Goal: Task Accomplishment & Management: Use online tool/utility

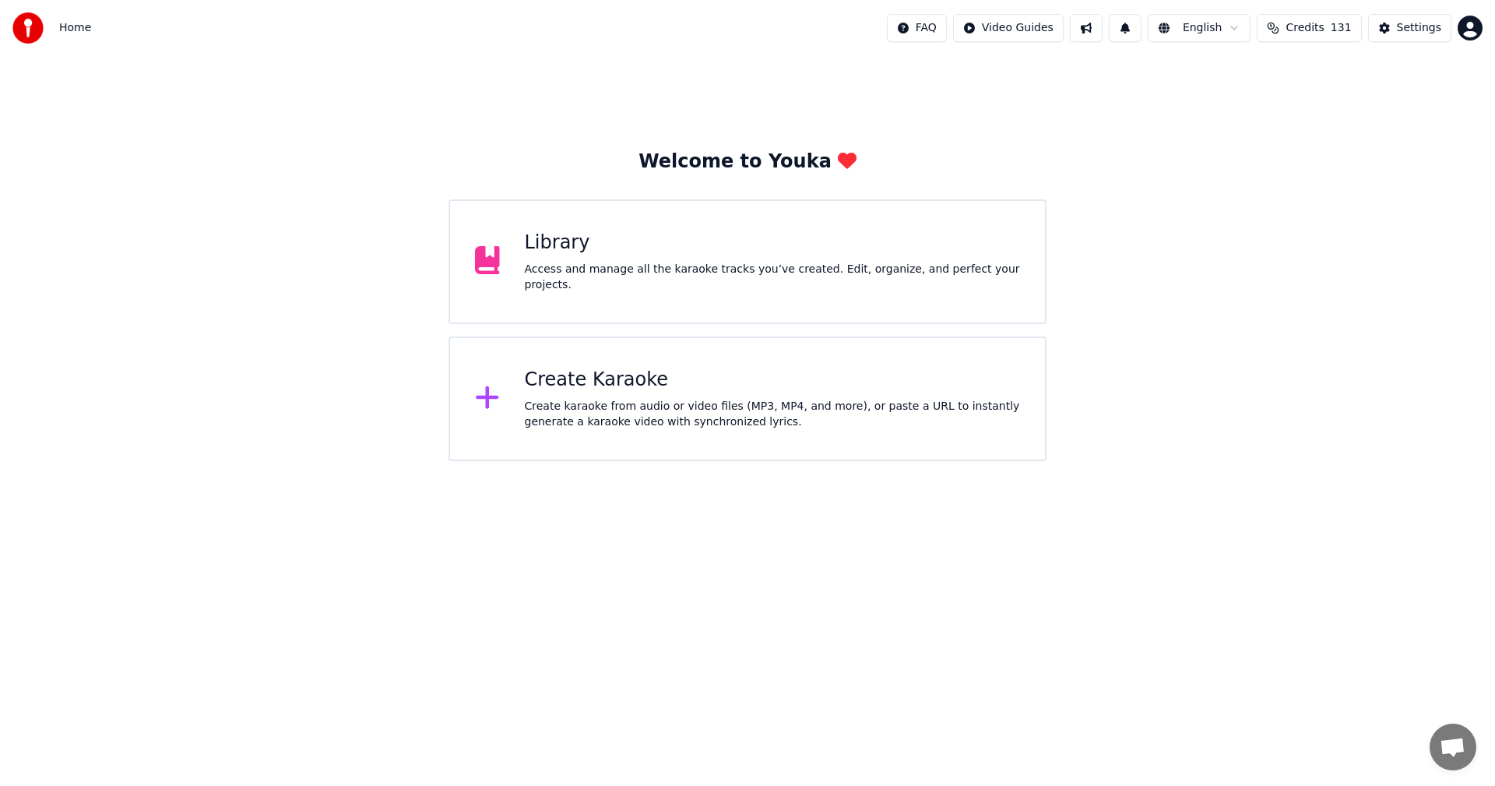
click at [635, 380] on div "Create Karaoke" at bounding box center [773, 380] width 496 height 25
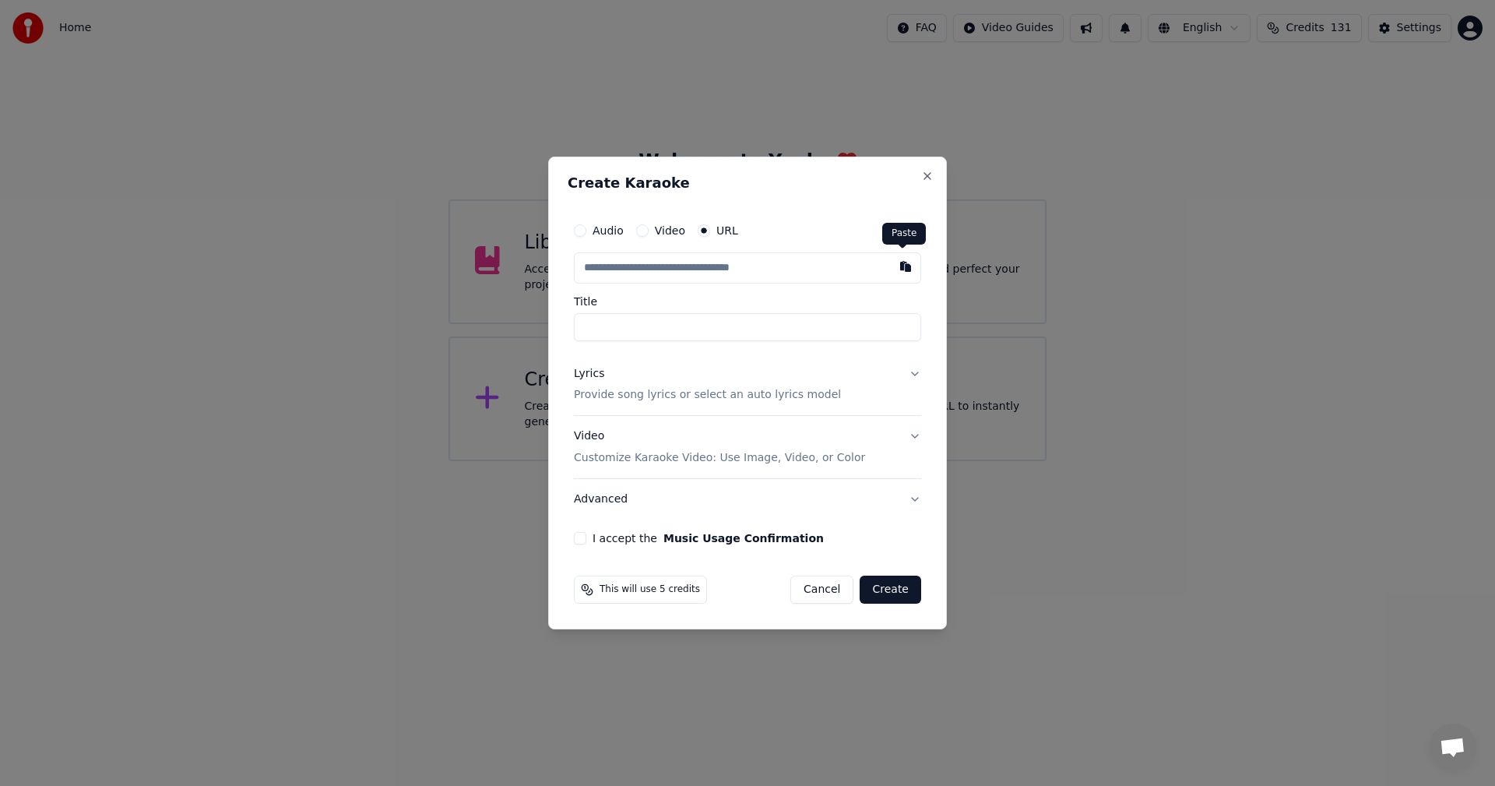
click at [907, 266] on button "button" at bounding box center [905, 266] width 31 height 28
type input "**********"
click at [907, 266] on button "button" at bounding box center [905, 266] width 31 height 28
type input "**********"
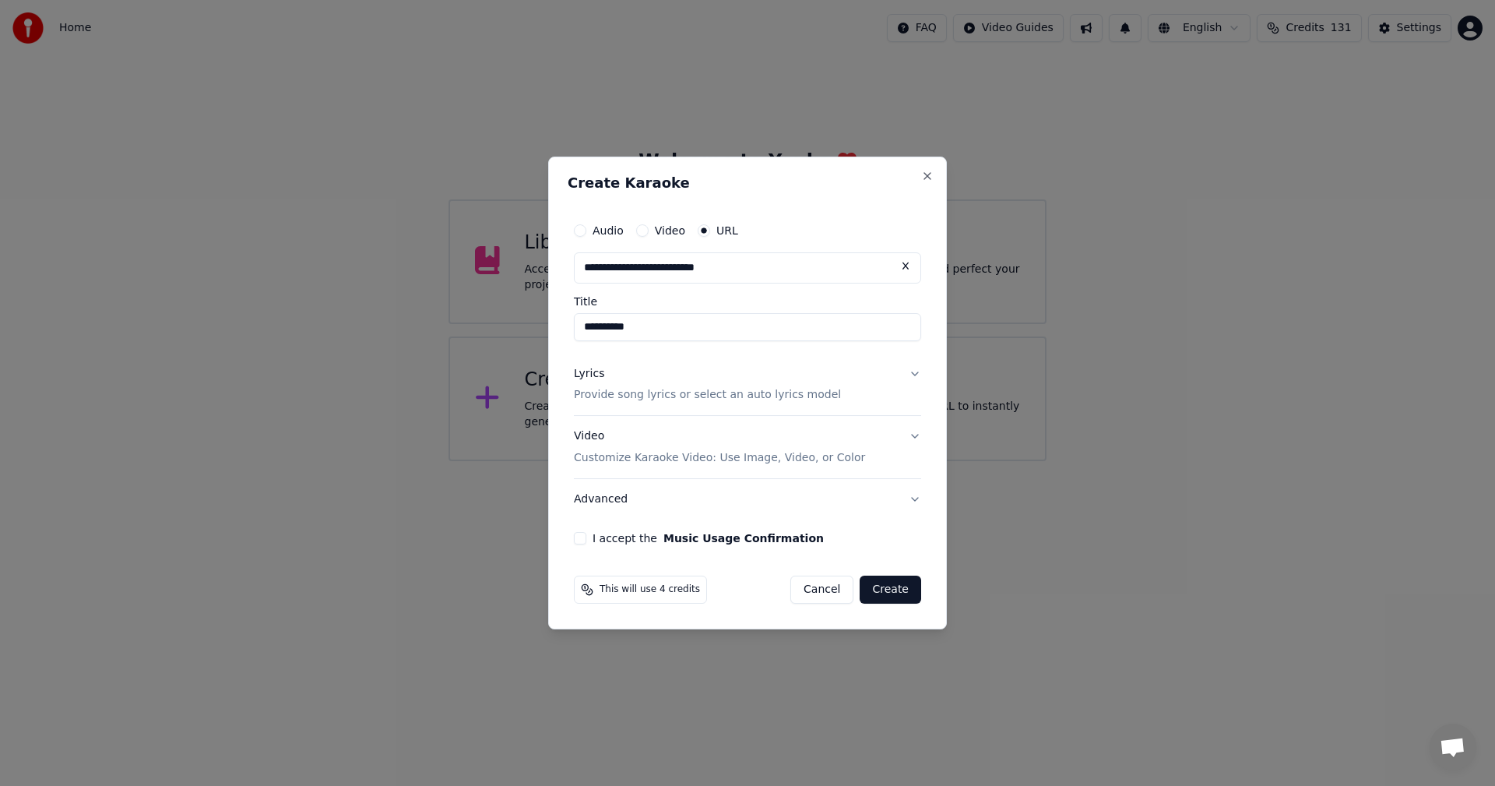
click at [916, 436] on button "Video Customize Karaoke Video: Use Image, Video, or Color" at bounding box center [747, 448] width 347 height 62
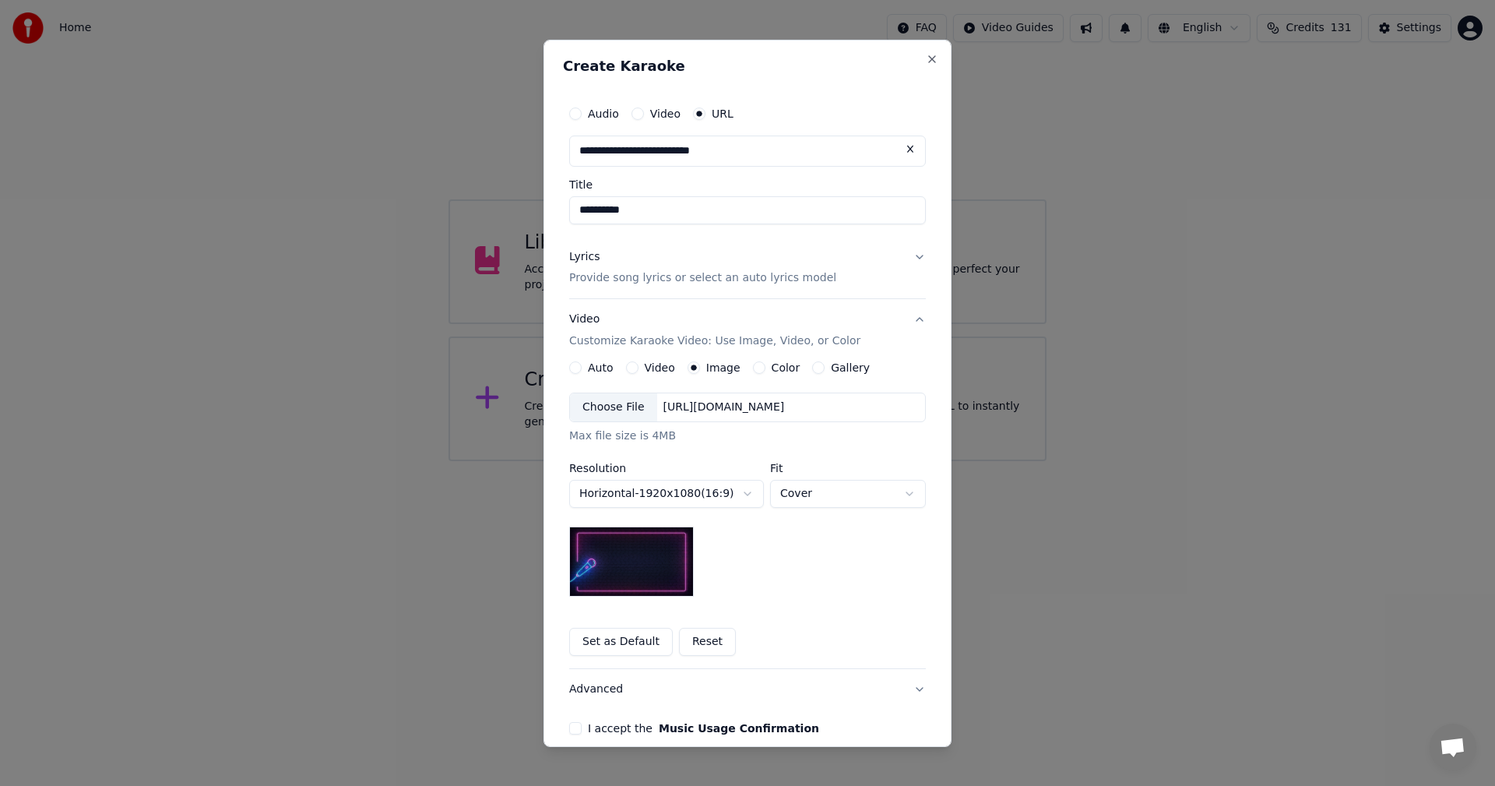
click at [594, 645] on button "Set as Default" at bounding box center [621, 642] width 104 height 28
click at [914, 256] on button "Lyrics Provide song lyrics or select an auto lyrics model" at bounding box center [747, 267] width 357 height 62
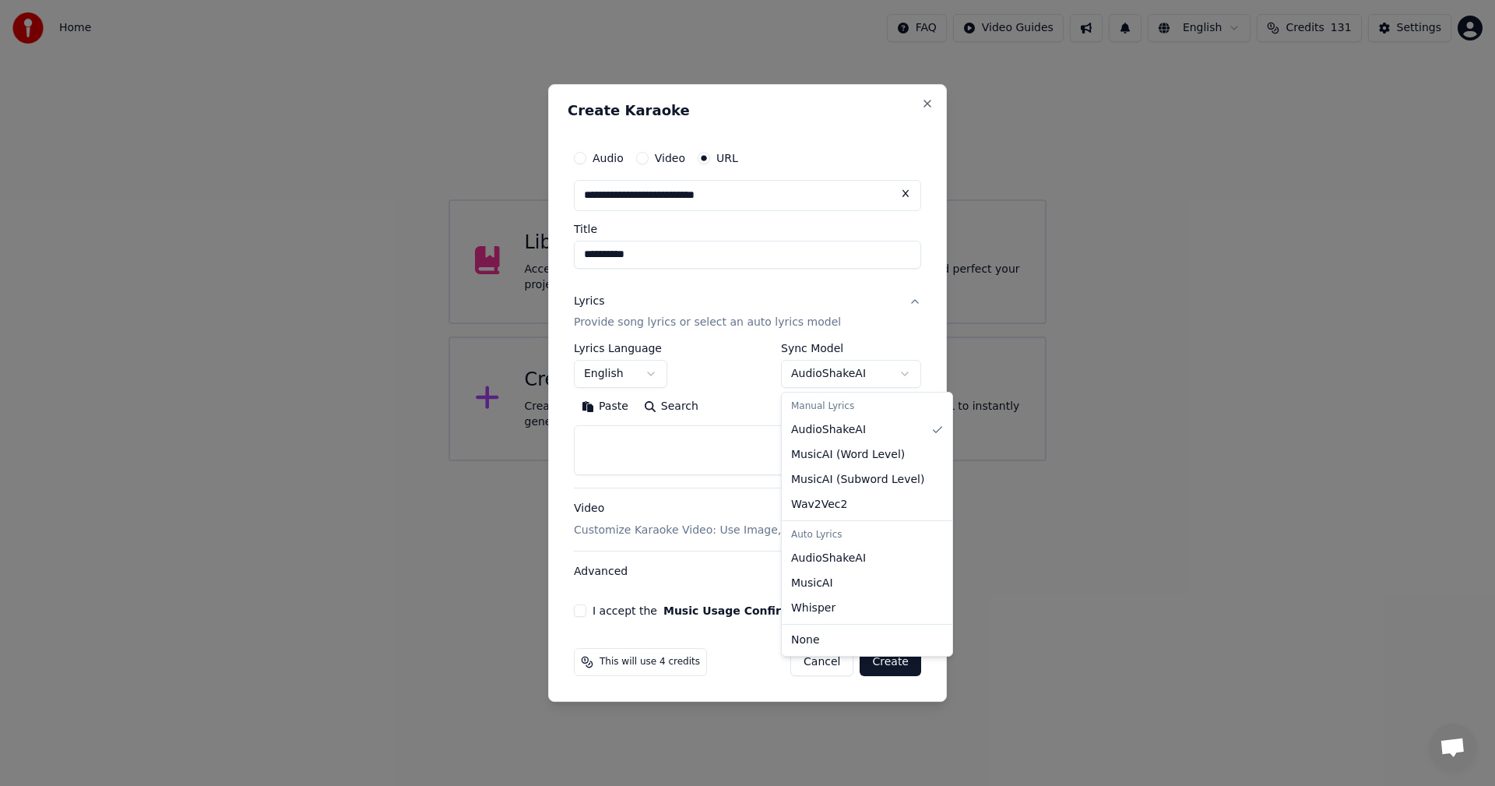
click at [907, 373] on body "**********" at bounding box center [747, 230] width 1495 height 461
select select "**********"
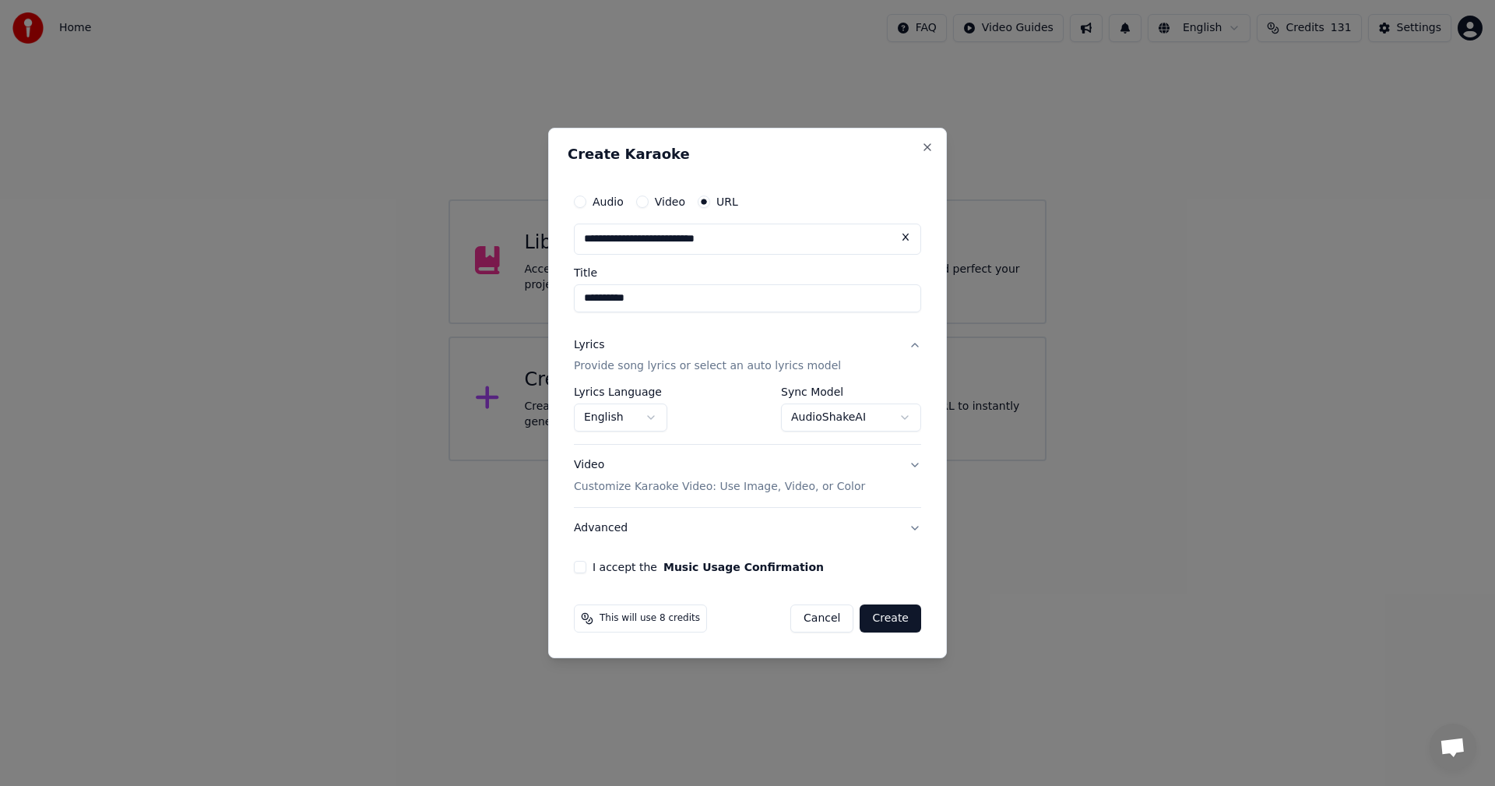
click at [579, 571] on button "I accept the Music Usage Confirmation" at bounding box center [580, 567] width 12 height 12
click at [886, 616] on button "Create" at bounding box center [891, 618] width 62 height 28
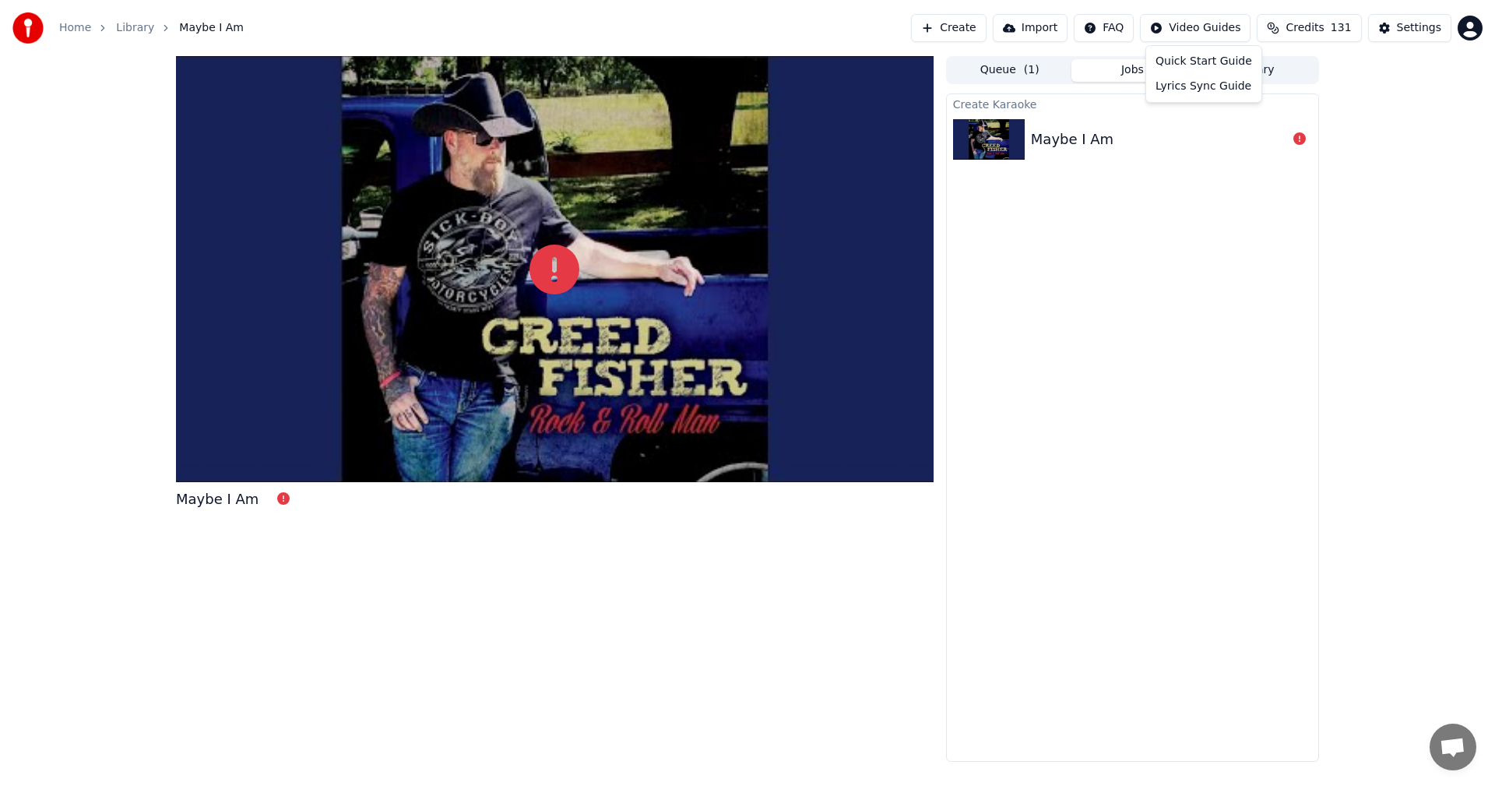
click at [1207, 24] on html "Home Library Maybe I Am Create Import FAQ Video Guides Credits 131 Settings May…" at bounding box center [747, 393] width 1495 height 786
click at [1113, 23] on html "Home Library Maybe I Am Create Import FAQ Video Guides Credits 131 Settings May…" at bounding box center [747, 393] width 1495 height 786
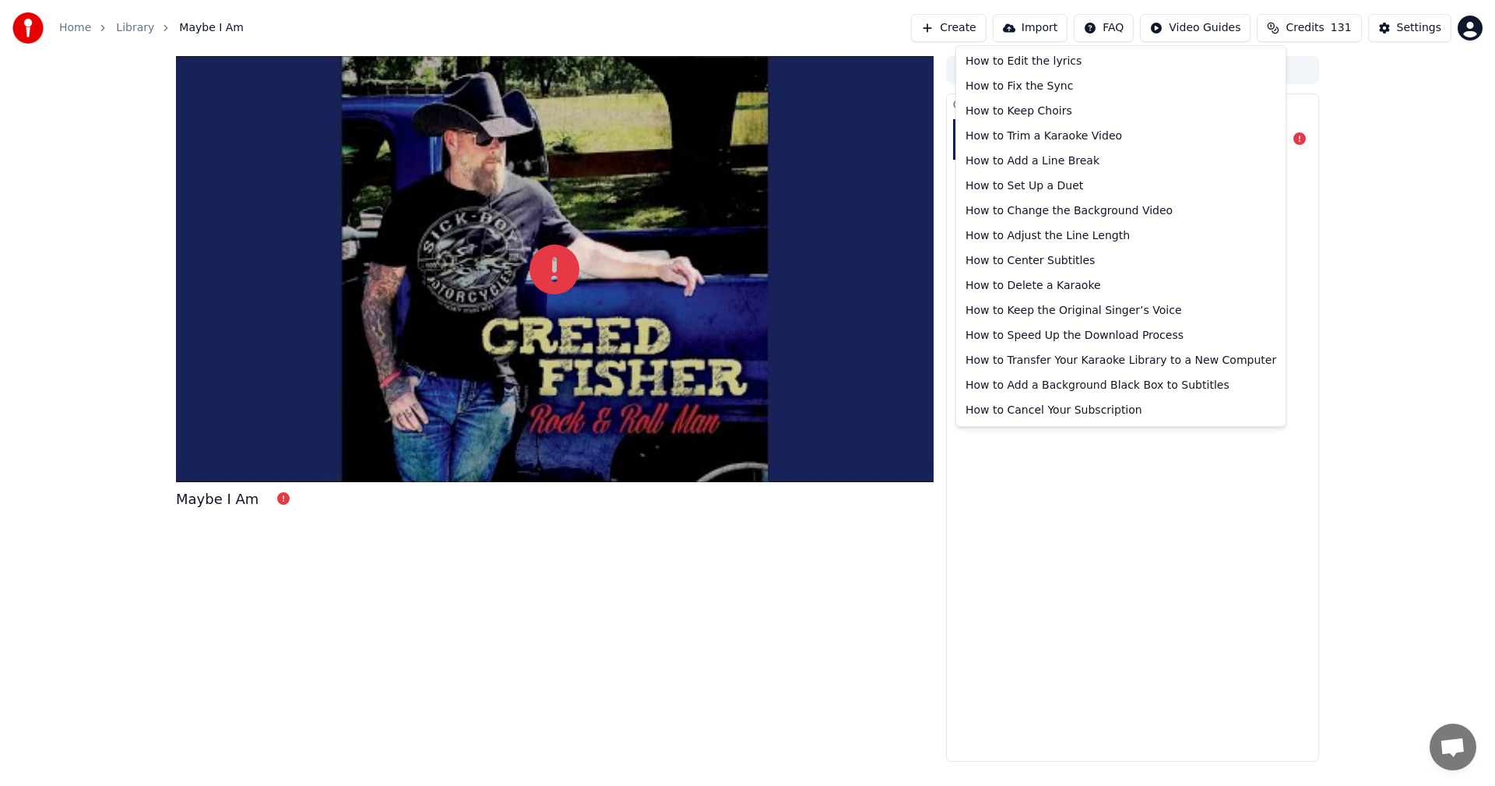
click at [1113, 23] on html "Home Library Maybe I Am Create Import FAQ Video Guides Credits 131 Settings May…" at bounding box center [747, 393] width 1495 height 786
click at [1421, 321] on html "Home Library Maybe I Am Create Import FAQ Video Guides Credits 131 Settings May…" at bounding box center [747, 393] width 1495 height 786
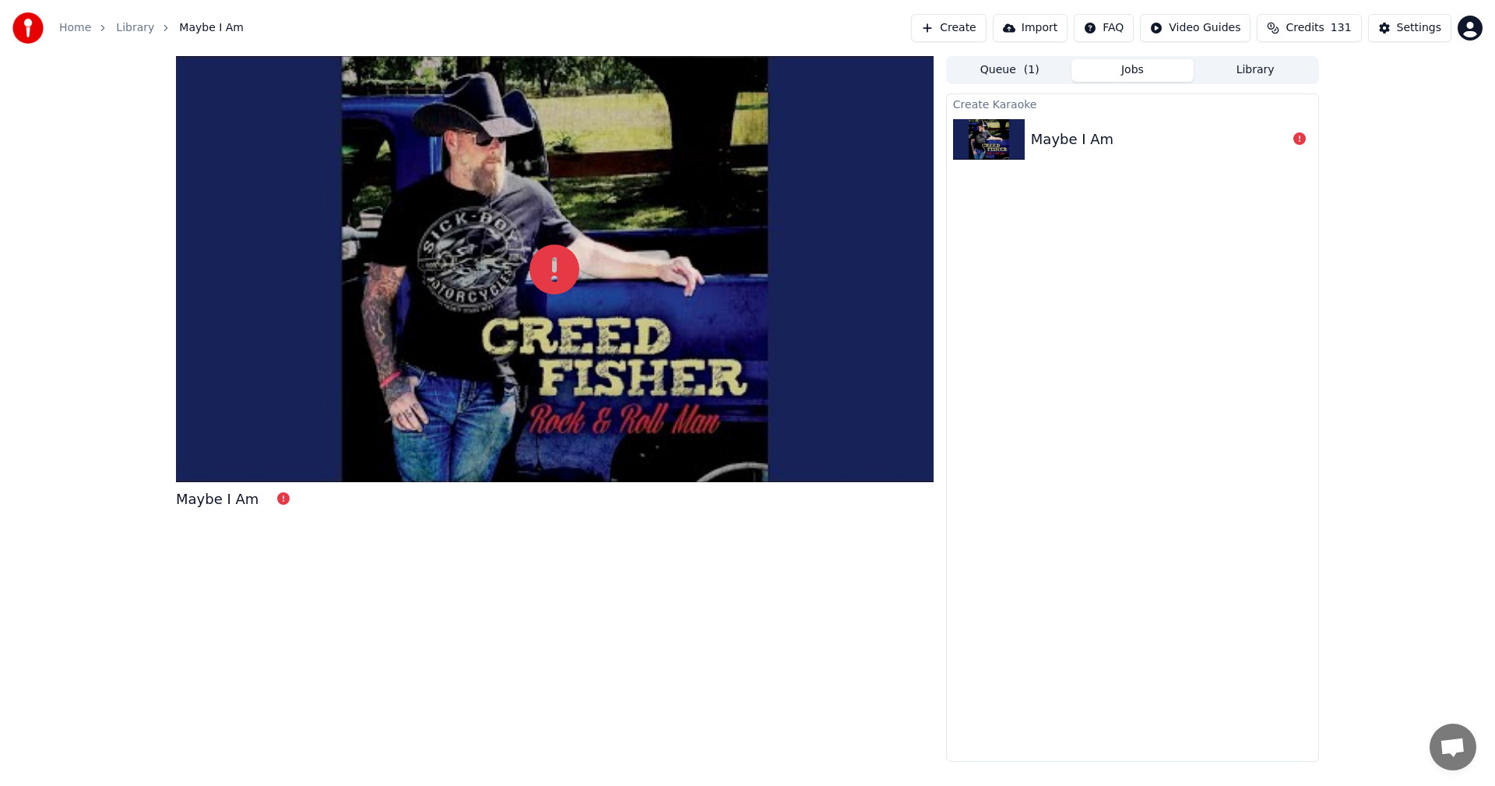
click at [1319, 25] on span "Credits" at bounding box center [1305, 28] width 38 height 16
click at [1323, 231] on button "Refresh" at bounding box center [1310, 245] width 80 height 28
click at [1391, 343] on div "Maybe I Am Queue ( 1 ) Jobs Library Create Karaoke Maybe I Am" at bounding box center [747, 409] width 1495 height 706
click at [1418, 28] on div "Settings" at bounding box center [1419, 28] width 44 height 16
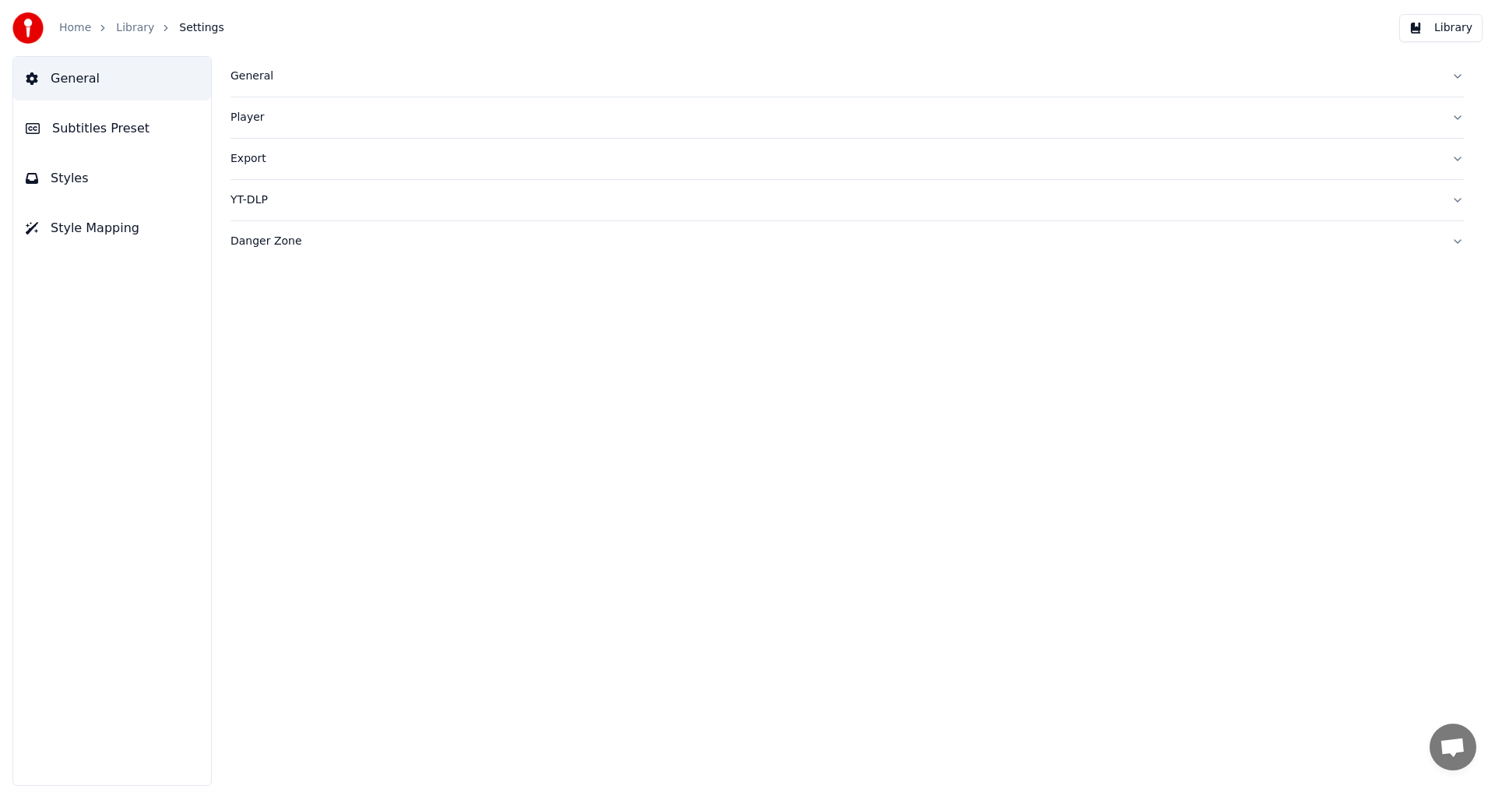
click at [1458, 238] on button "Danger Zone" at bounding box center [848, 241] width 1234 height 41
click at [340, 359] on button "Export Settings" at bounding box center [296, 357] width 130 height 28
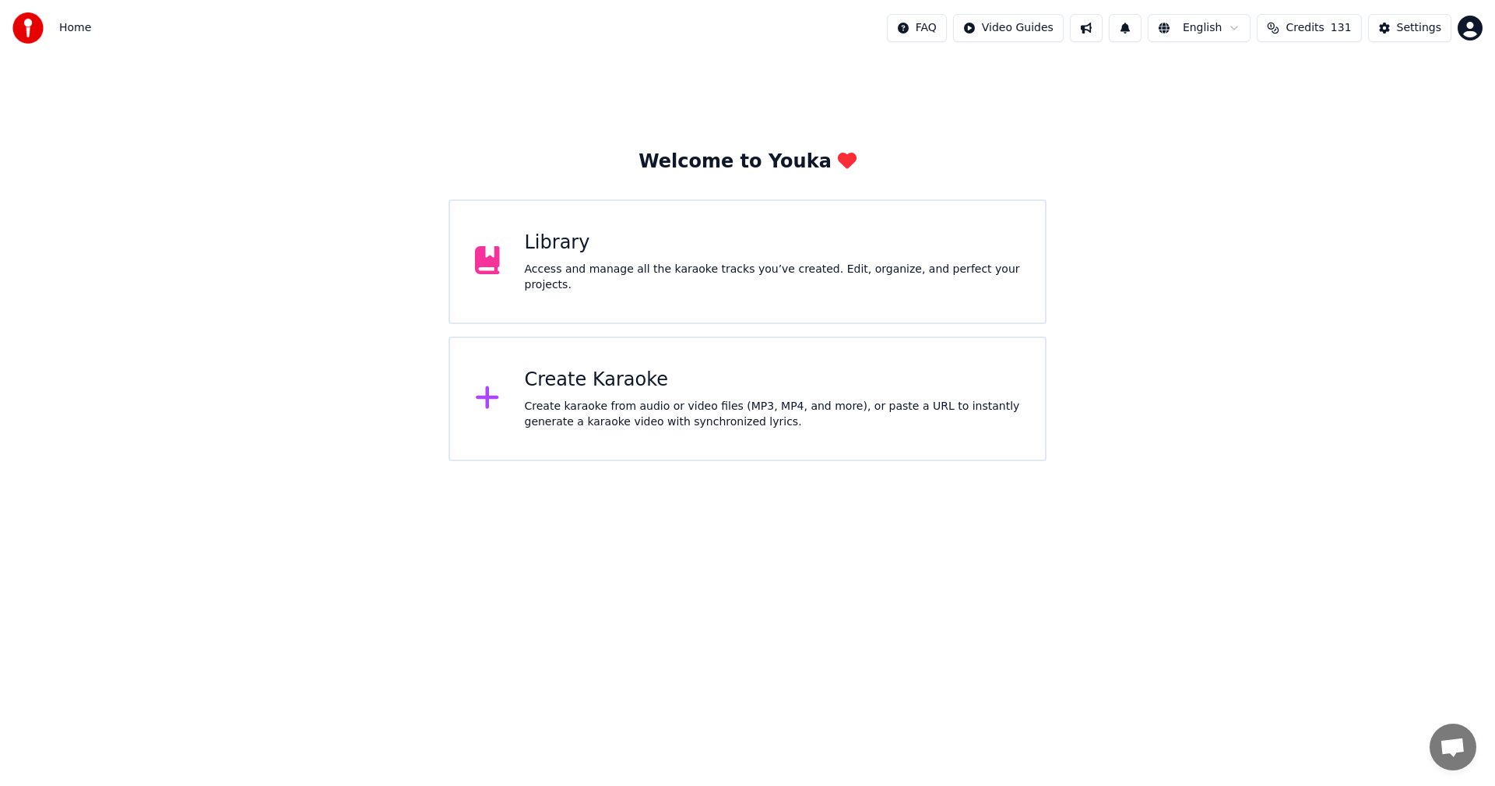
click at [584, 381] on div "Create Karaoke" at bounding box center [773, 380] width 496 height 25
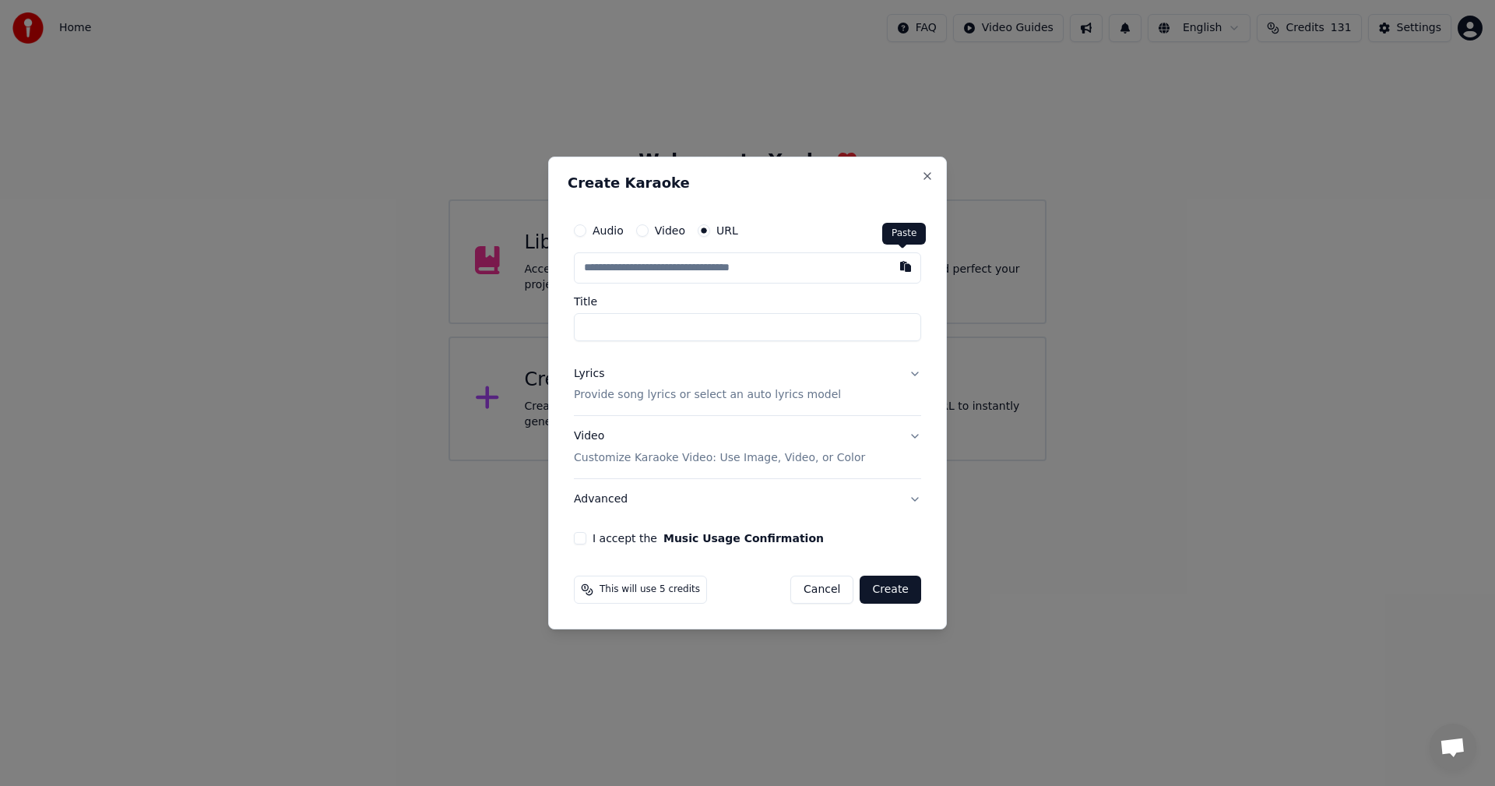
click at [899, 262] on button "button" at bounding box center [905, 266] width 31 height 28
type input "**********"
click at [899, 262] on button at bounding box center [905, 266] width 31 height 28
click at [899, 262] on button "button" at bounding box center [905, 266] width 31 height 28
type input "**********"
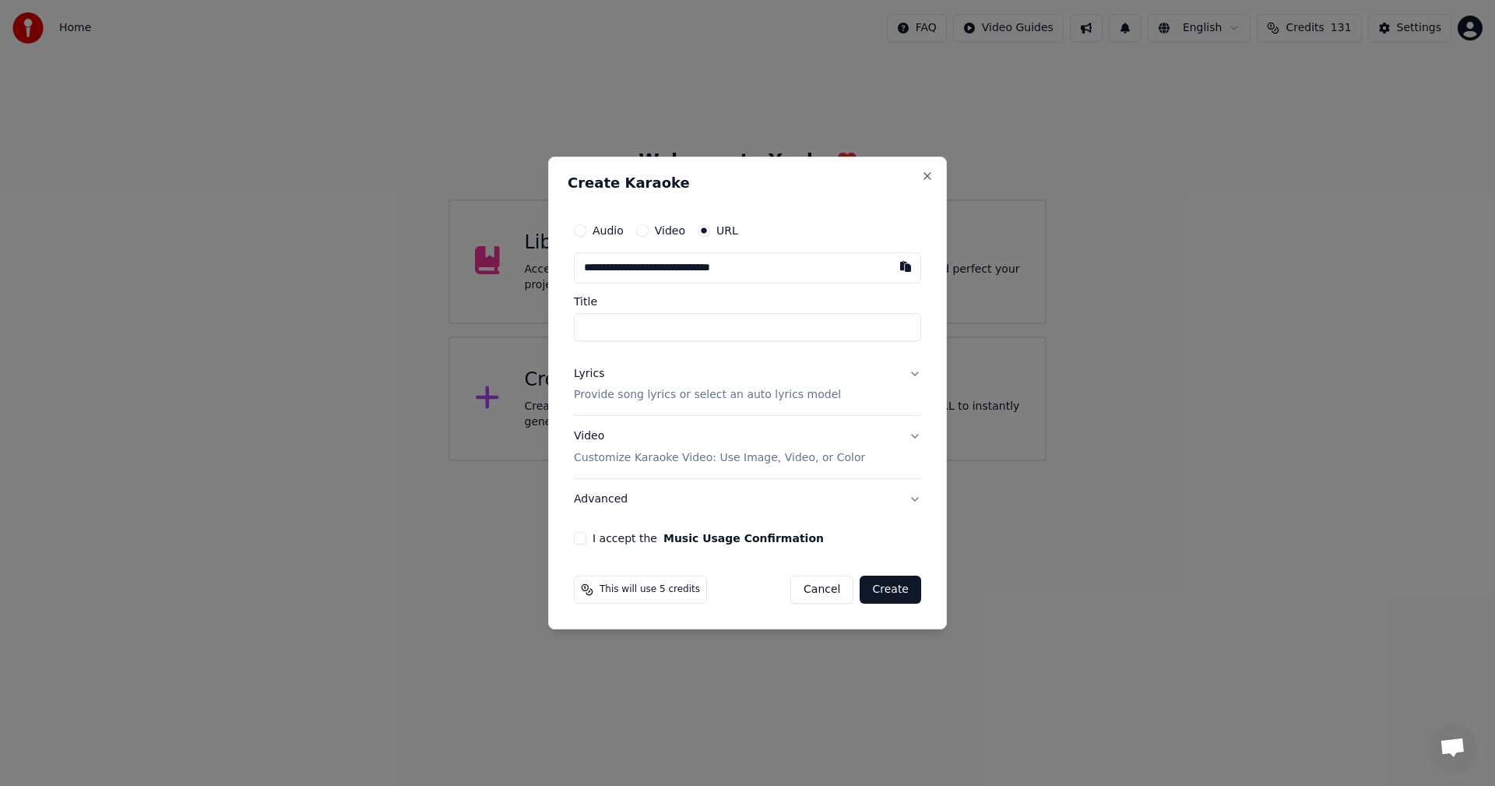
type input "**********"
click at [914, 436] on button "Video Customize Karaoke Video: Use Image, Video, or Color" at bounding box center [747, 448] width 347 height 62
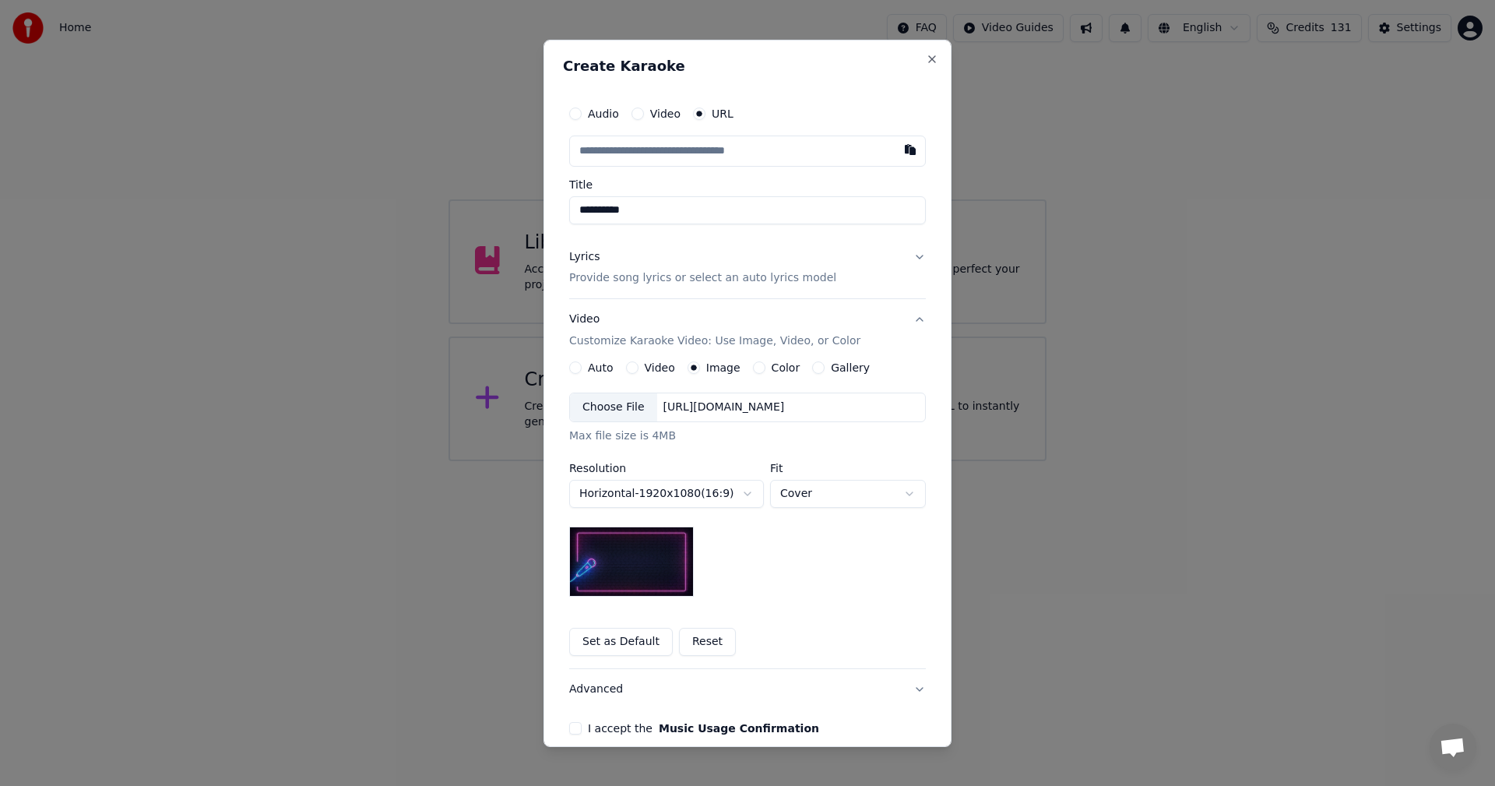
click at [614, 639] on button "Set as Default" at bounding box center [621, 642] width 104 height 28
click at [914, 255] on button "Lyrics Provide song lyrics or select an auto lyrics model" at bounding box center [747, 267] width 357 height 62
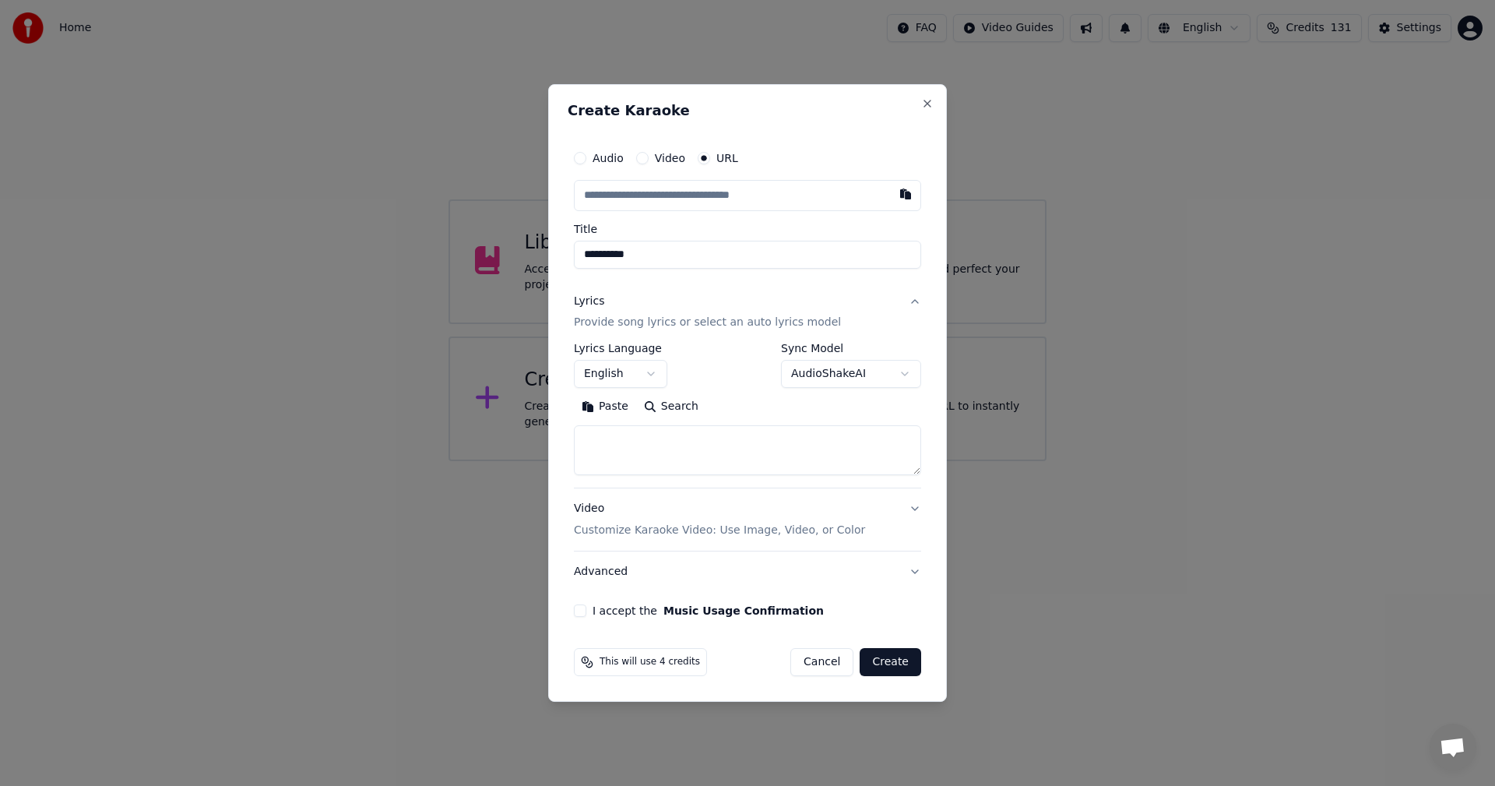
click at [904, 372] on body "**********" at bounding box center [747, 230] width 1495 height 461
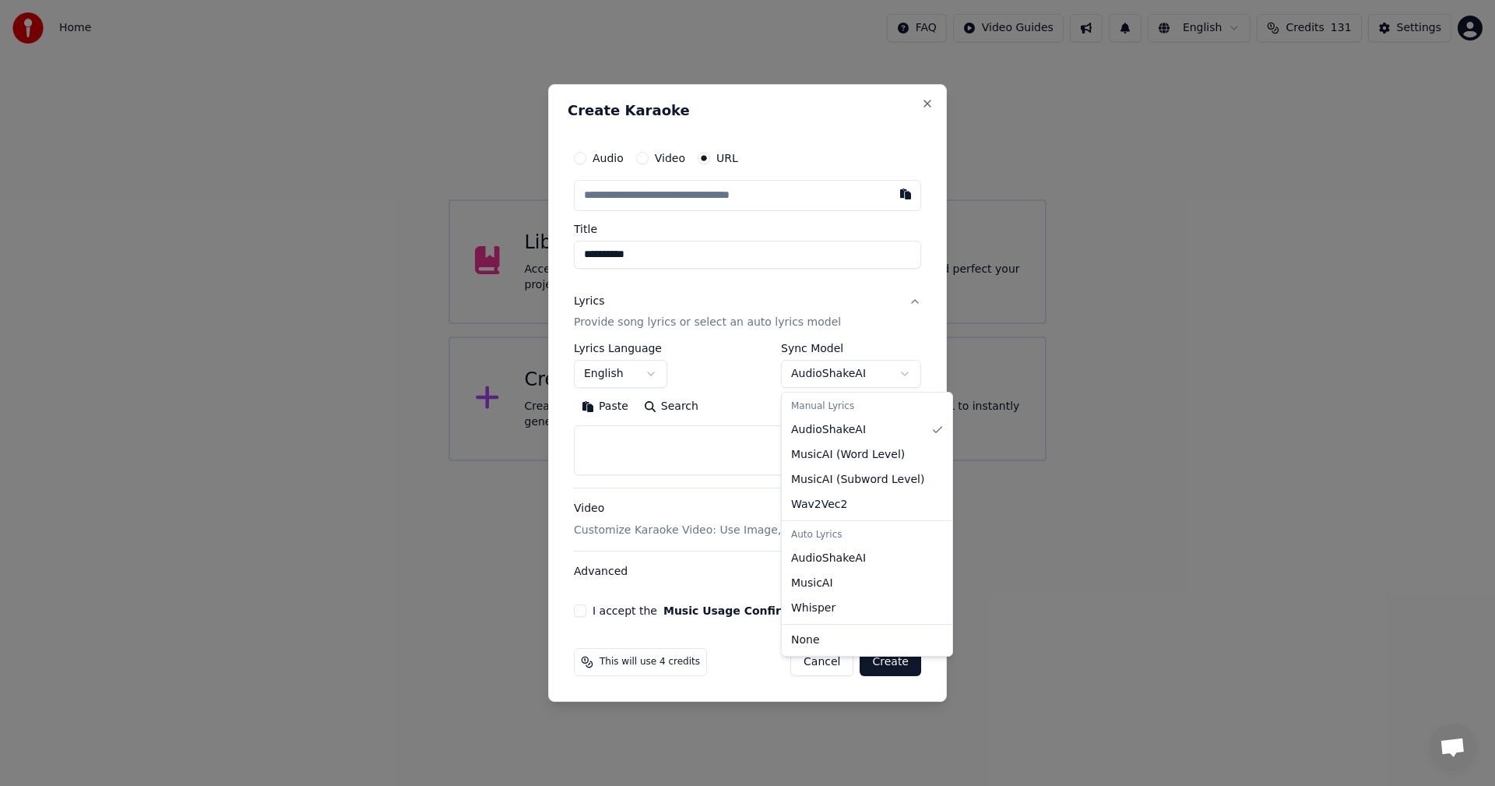
select select "**********"
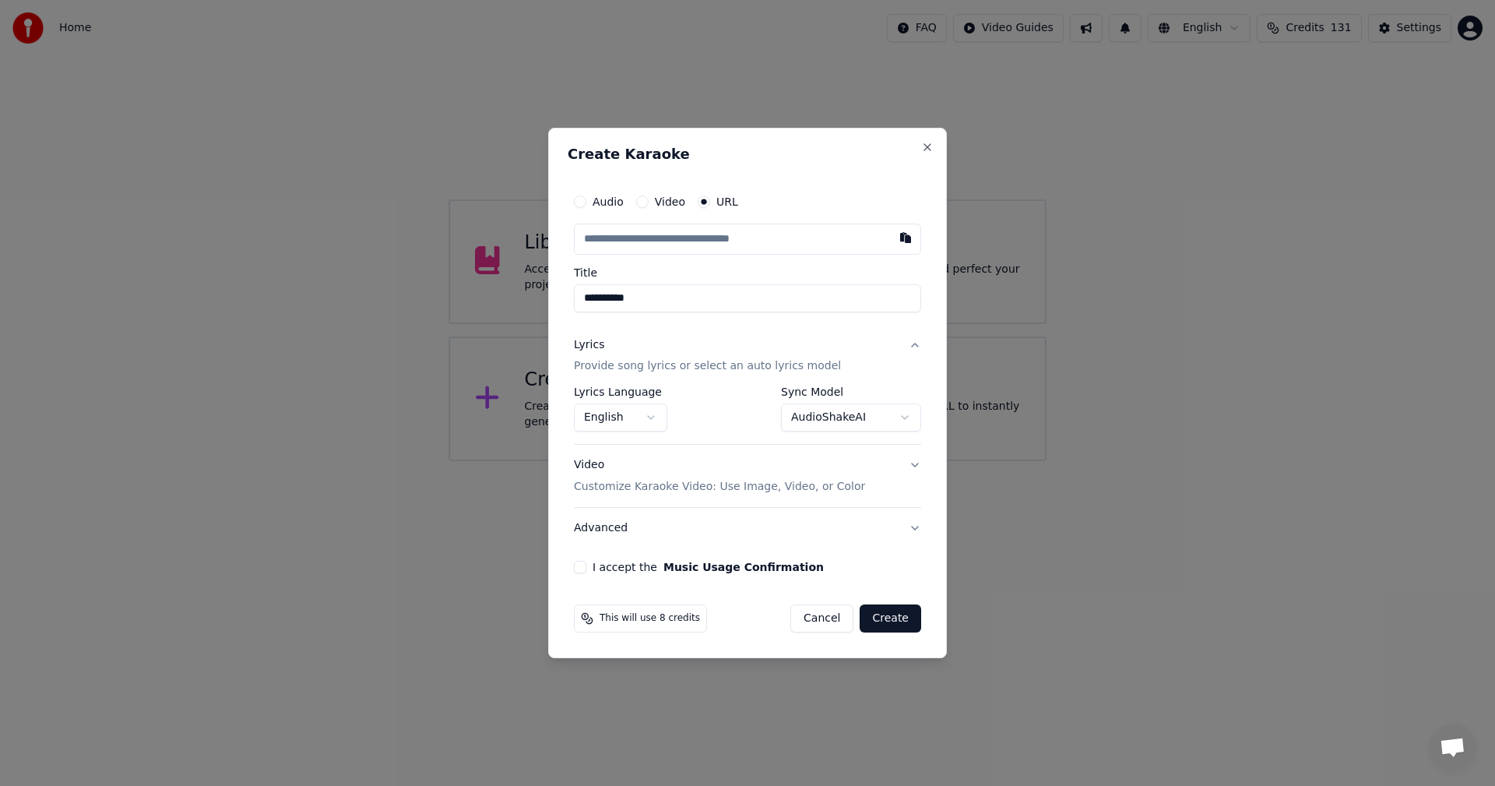
click at [583, 565] on button "I accept the Music Usage Confirmation" at bounding box center [580, 567] width 12 height 12
click at [889, 618] on button "Create" at bounding box center [891, 618] width 62 height 28
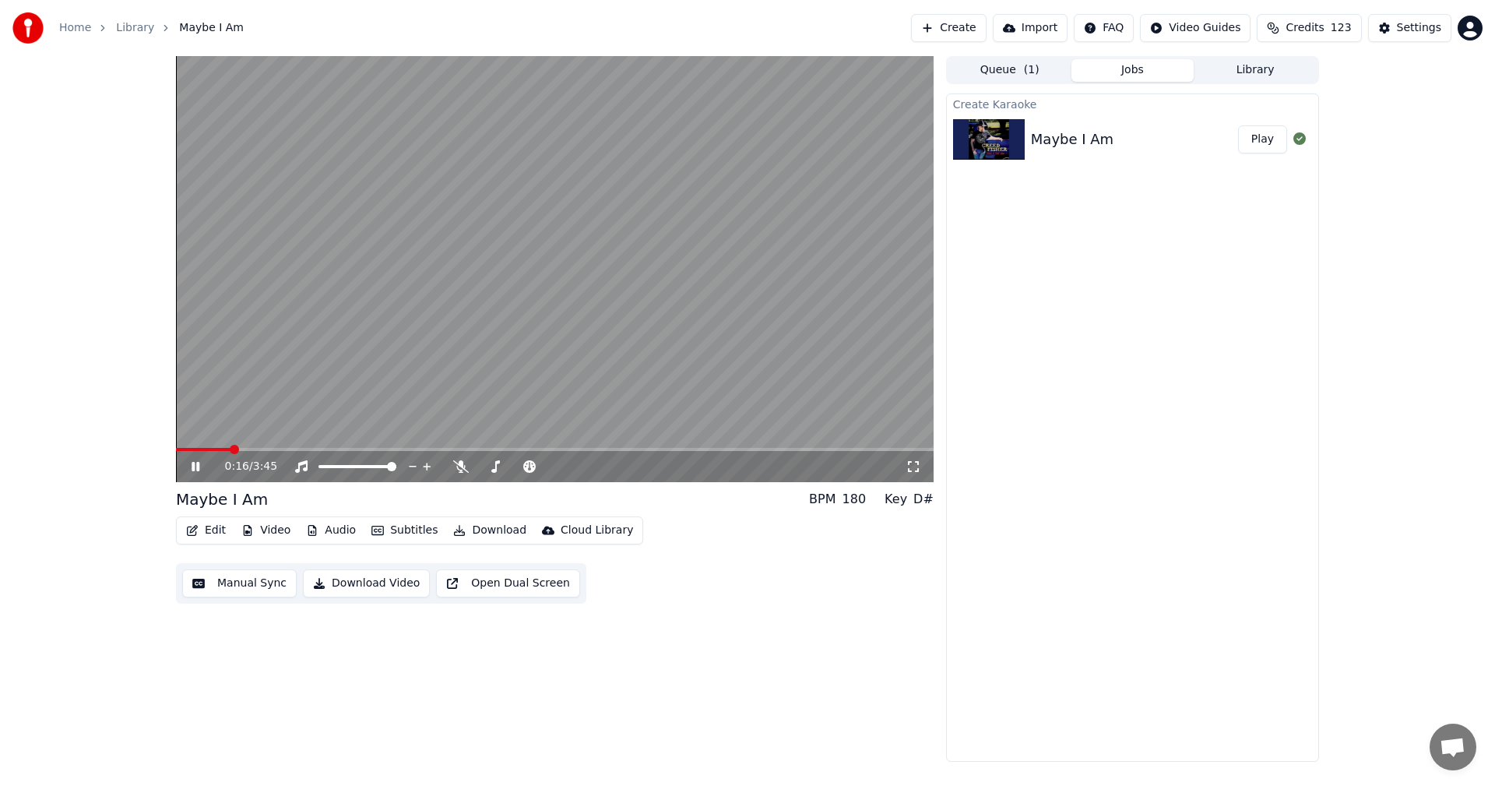
click at [176, 449] on span at bounding box center [203, 449] width 55 height 3
click at [192, 463] on icon at bounding box center [196, 466] width 8 height 9
click at [192, 463] on icon at bounding box center [195, 466] width 9 height 11
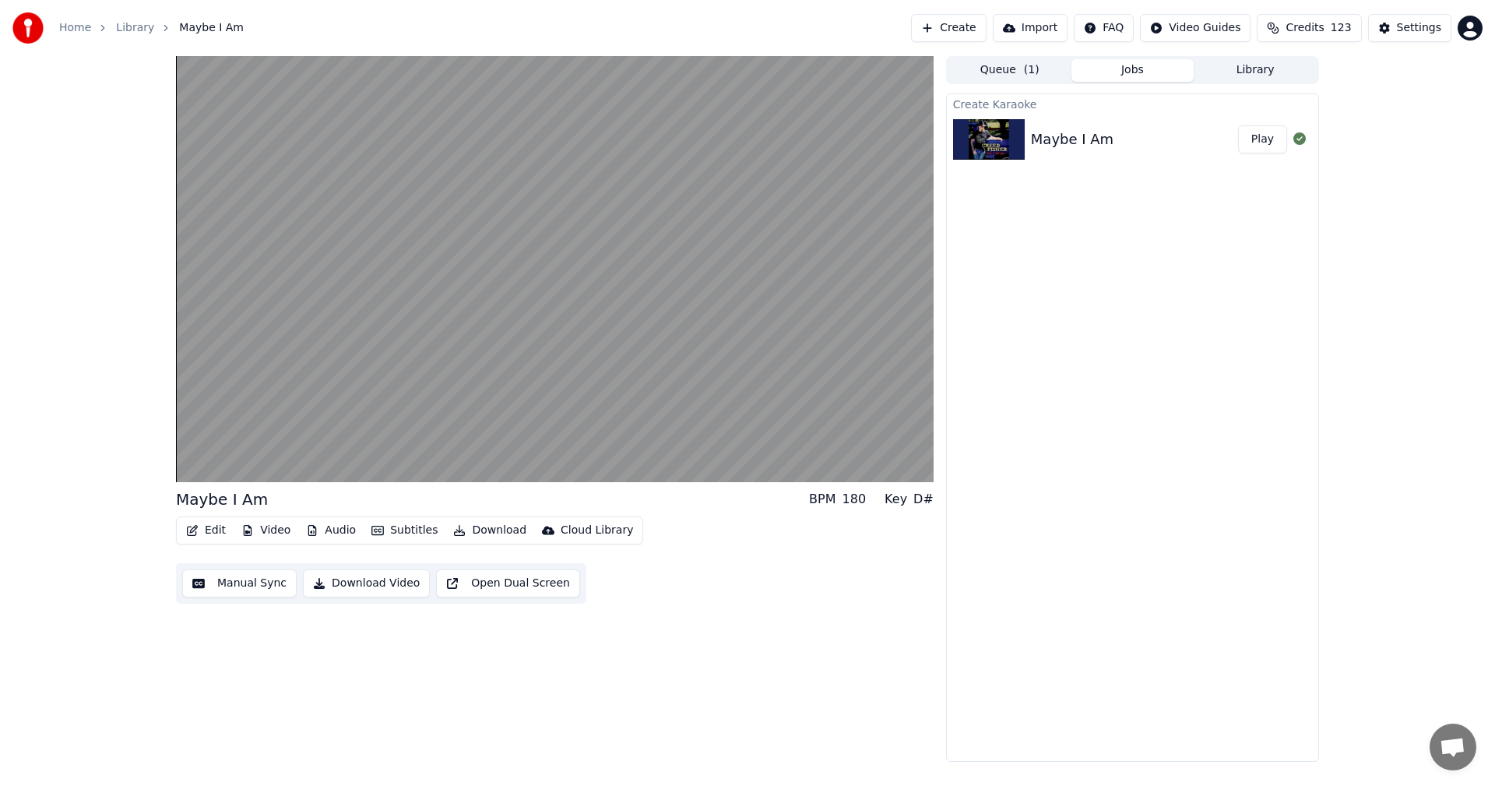
click at [404, 533] on button "Subtitles" at bounding box center [404, 531] width 79 height 22
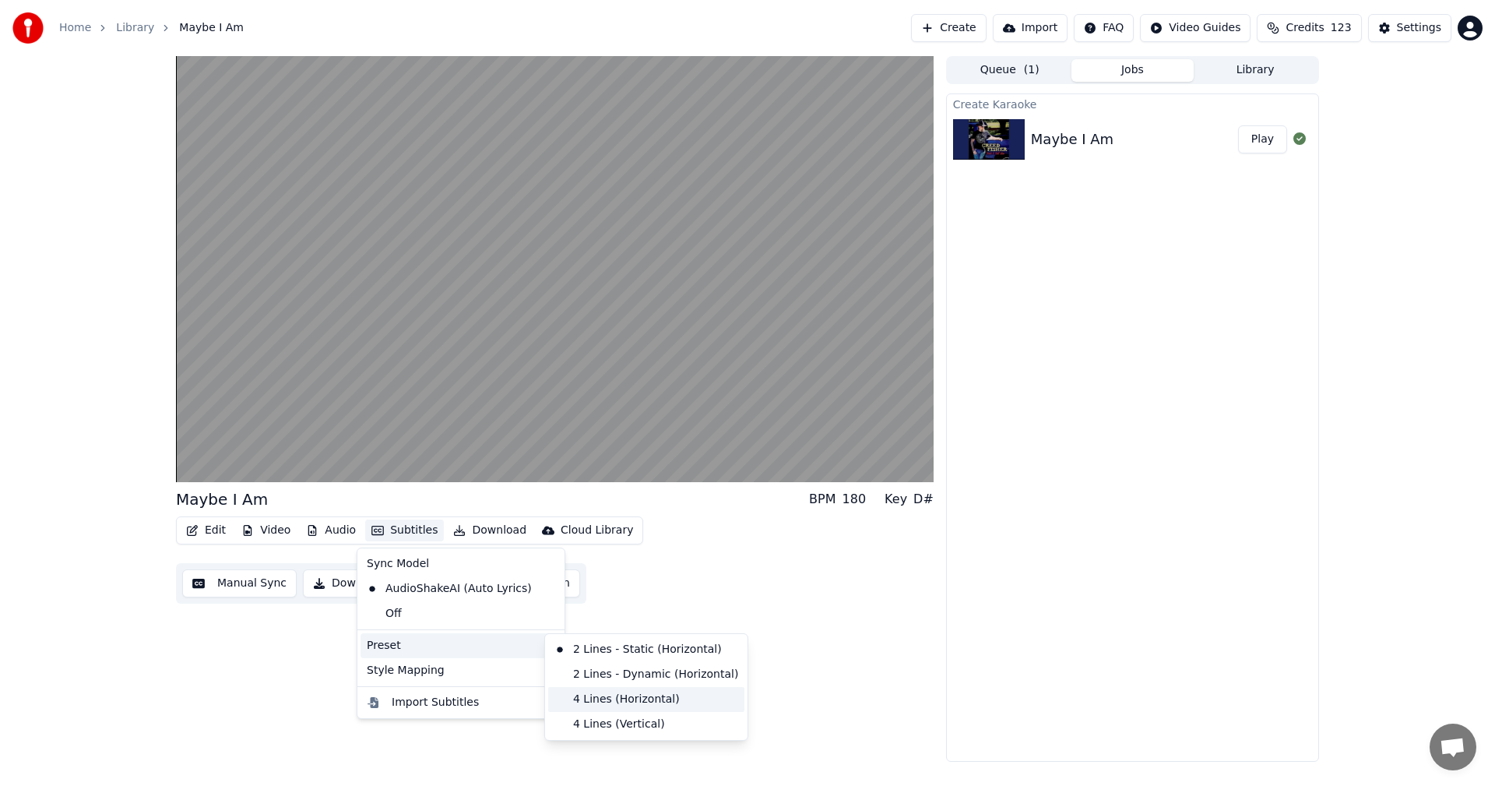
click at [600, 699] on div "4 Lines (Horizontal)" at bounding box center [646, 699] width 196 height 25
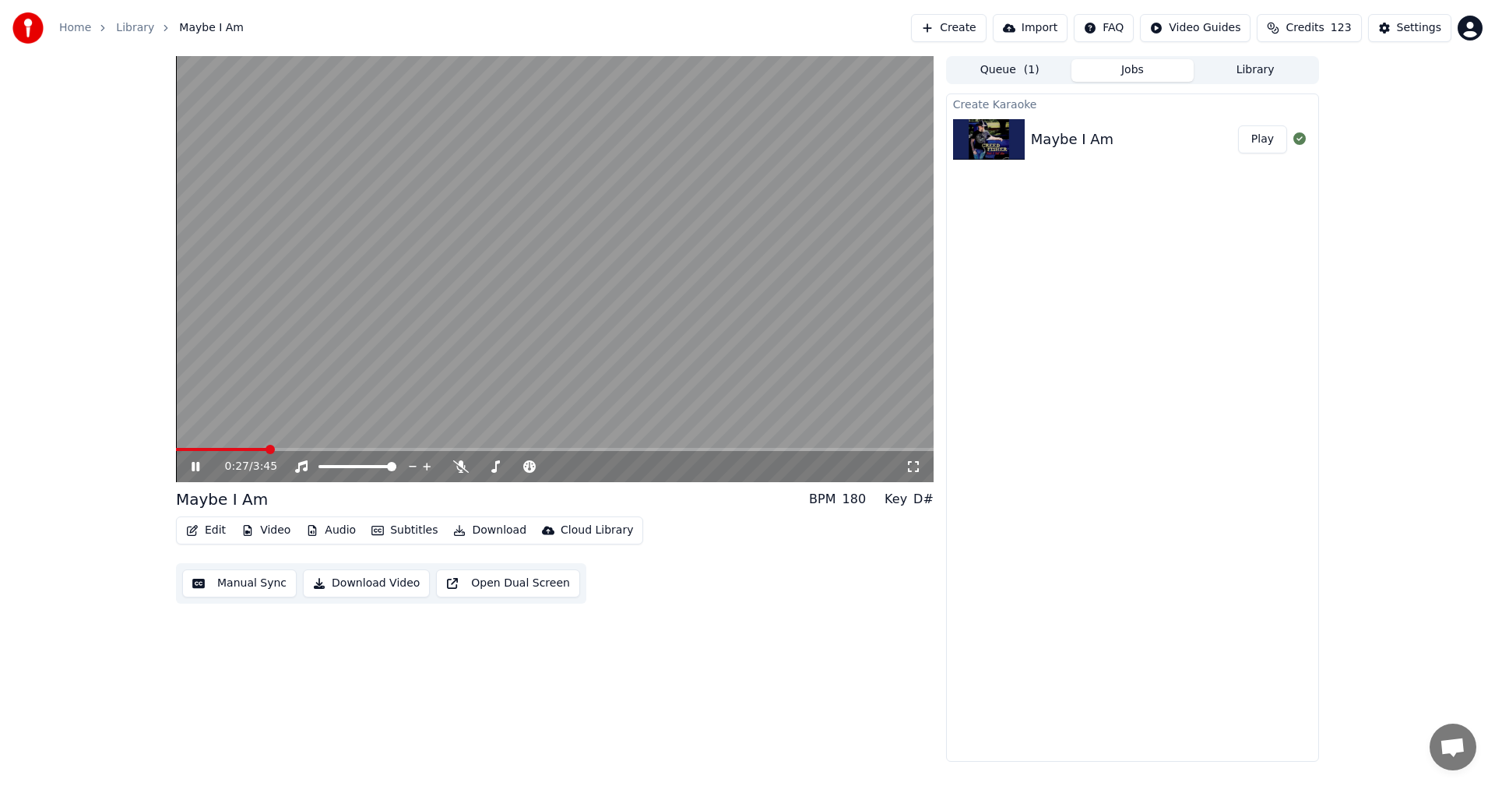
click at [181, 446] on video at bounding box center [555, 269] width 758 height 426
click at [177, 448] on span at bounding box center [222, 449] width 92 height 3
click at [195, 462] on icon at bounding box center [206, 466] width 37 height 12
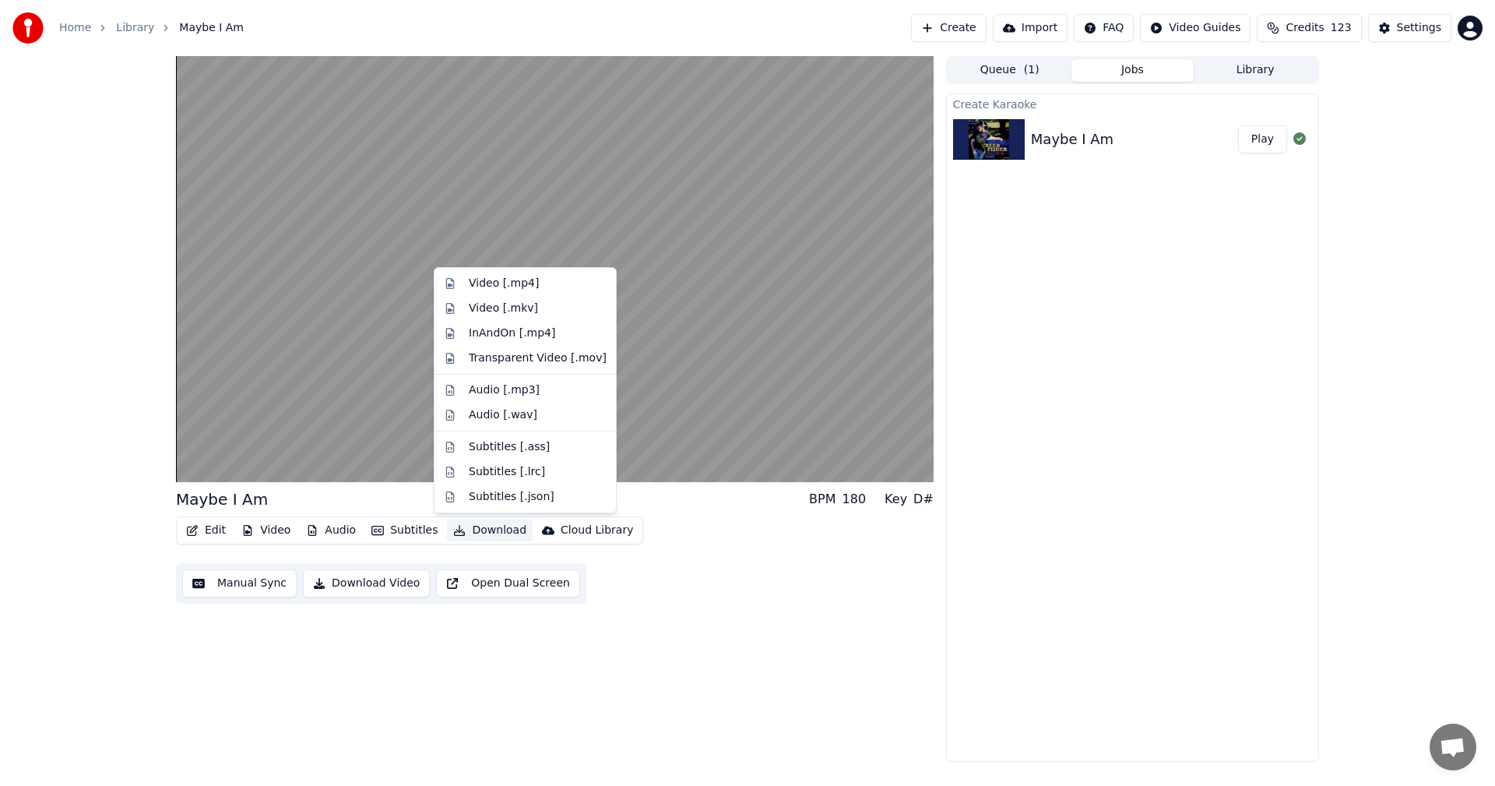
click at [483, 528] on button "Download" at bounding box center [490, 531] width 86 height 22
click at [499, 283] on div "Video [.mp4]" at bounding box center [504, 284] width 70 height 16
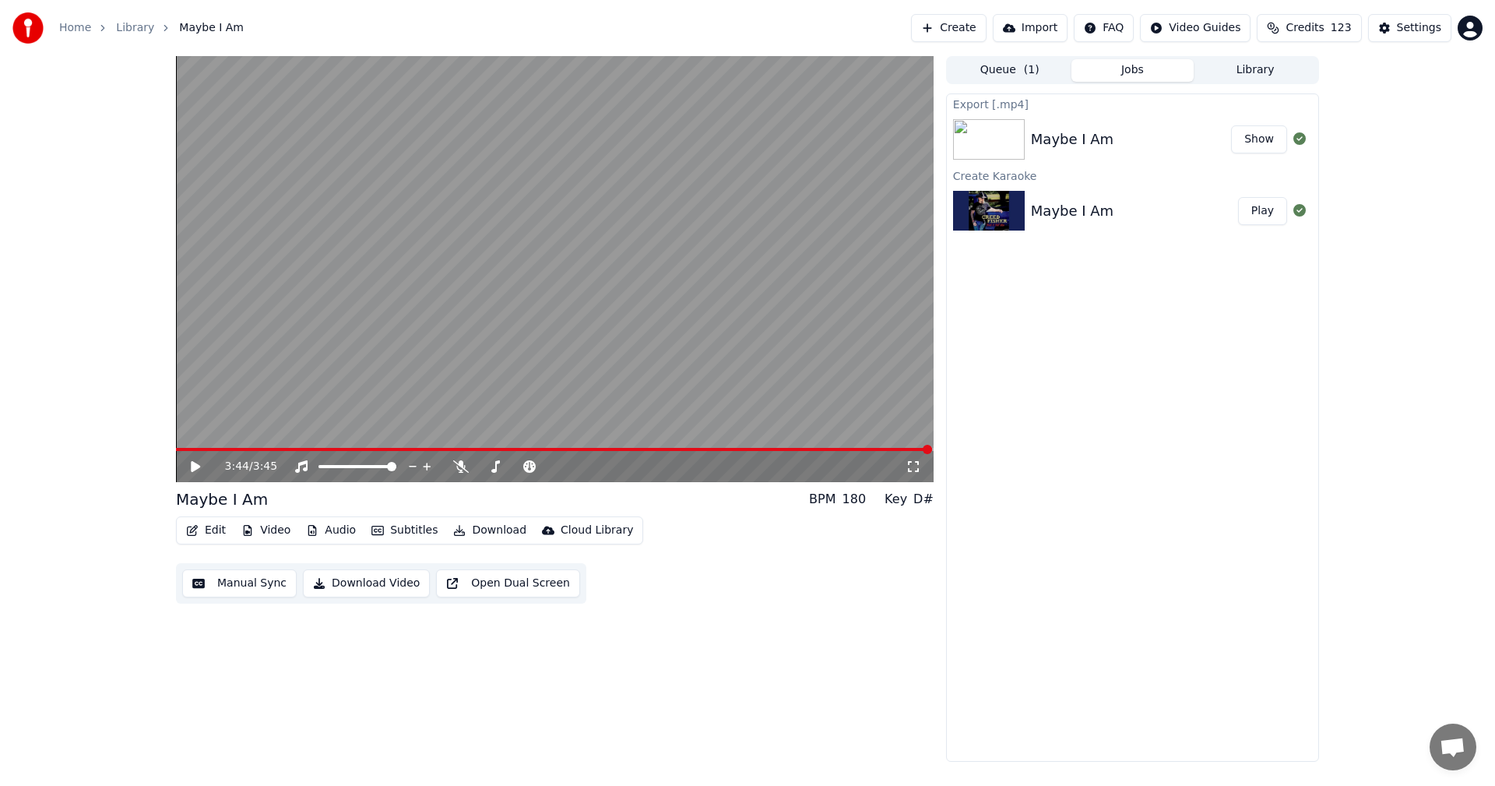
click at [1258, 143] on button "Show" at bounding box center [1259, 139] width 56 height 28
